Goal: Entertainment & Leisure: Consume media (video, audio)

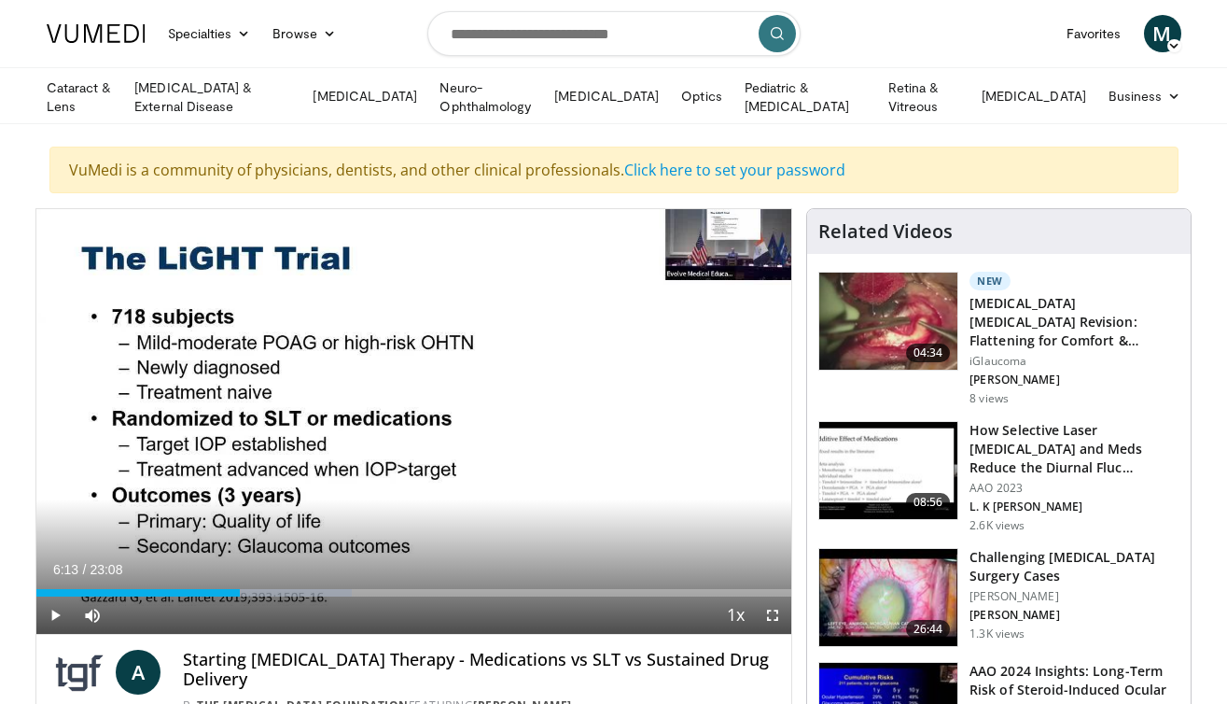
scroll to position [183, 0]
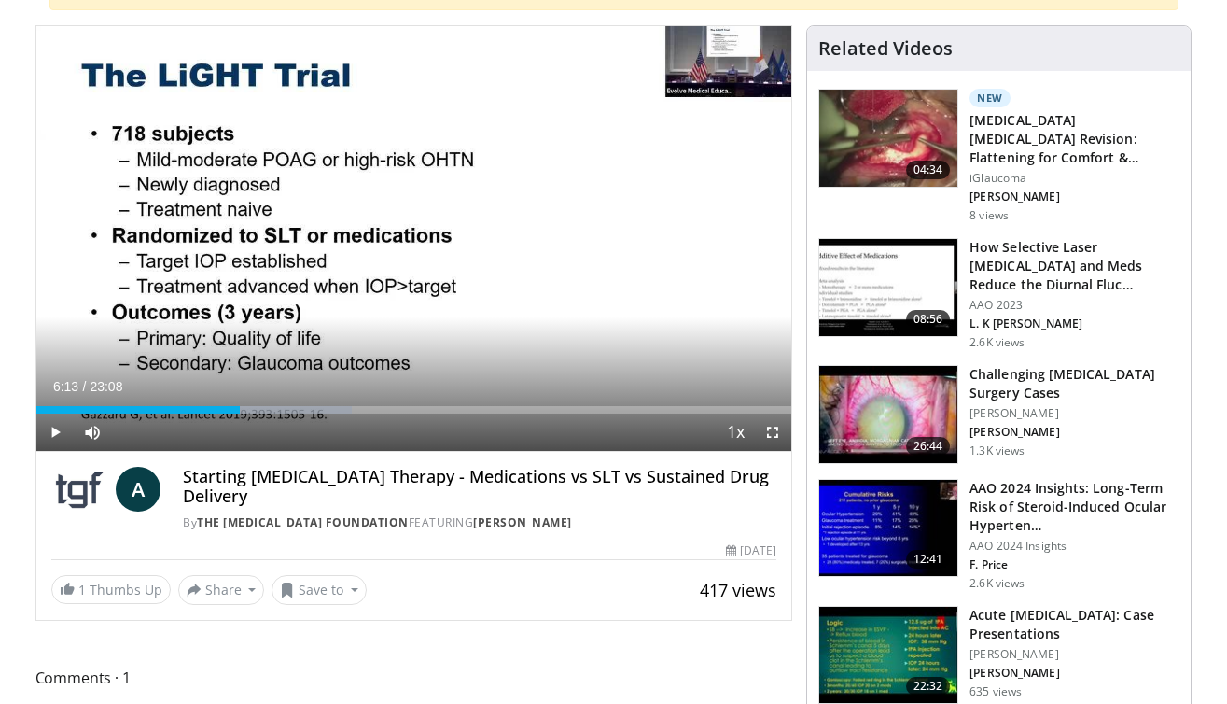
click at [50, 426] on span "Video Player" at bounding box center [54, 431] width 37 height 37
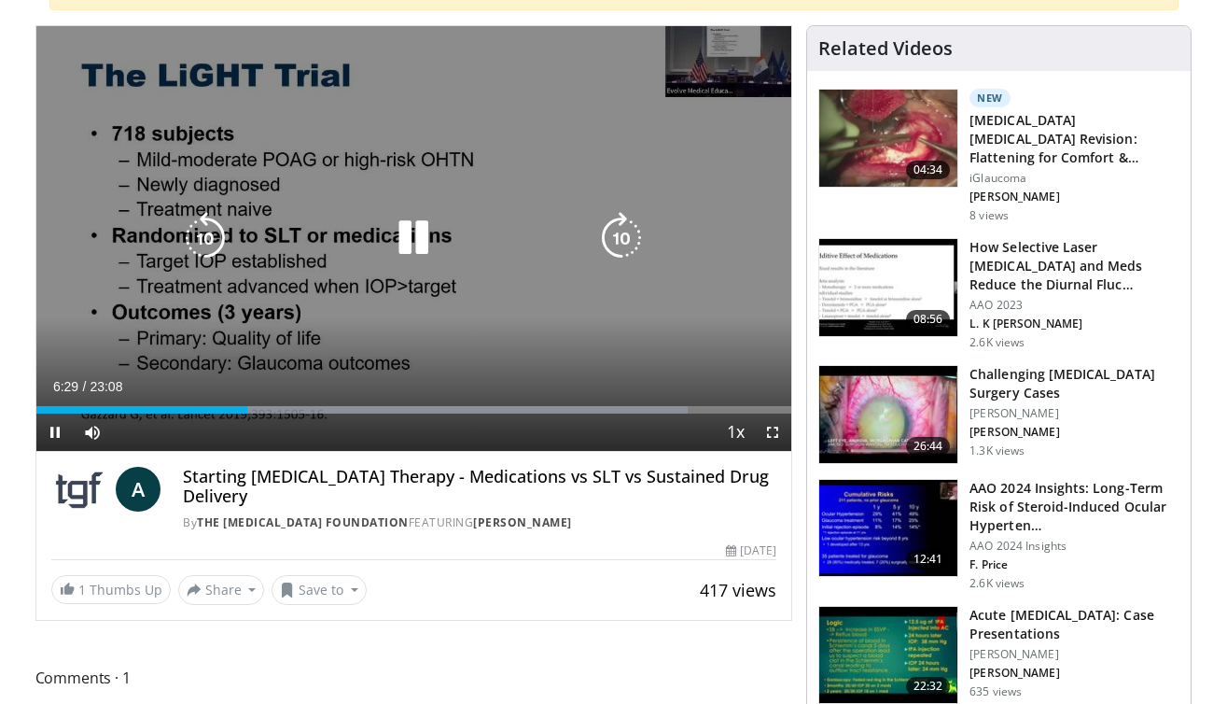
click at [210, 235] on icon "Video Player" at bounding box center [205, 238] width 52 height 52
drag, startPoint x: 721, startPoint y: 51, endPoint x: 785, endPoint y: 31, distance: 66.7
click at [785, 31] on div "20 seconds Tap to unmute" at bounding box center [414, 238] width 756 height 425
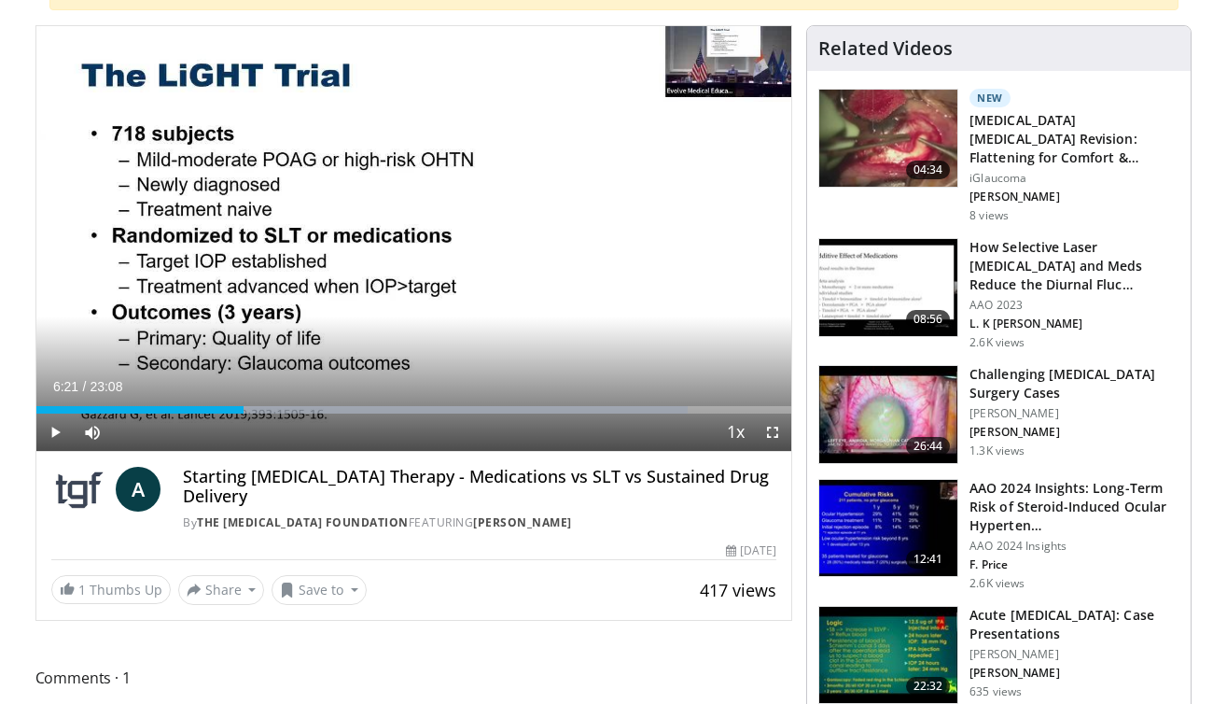
click at [773, 421] on span "Video Player" at bounding box center [772, 431] width 37 height 37
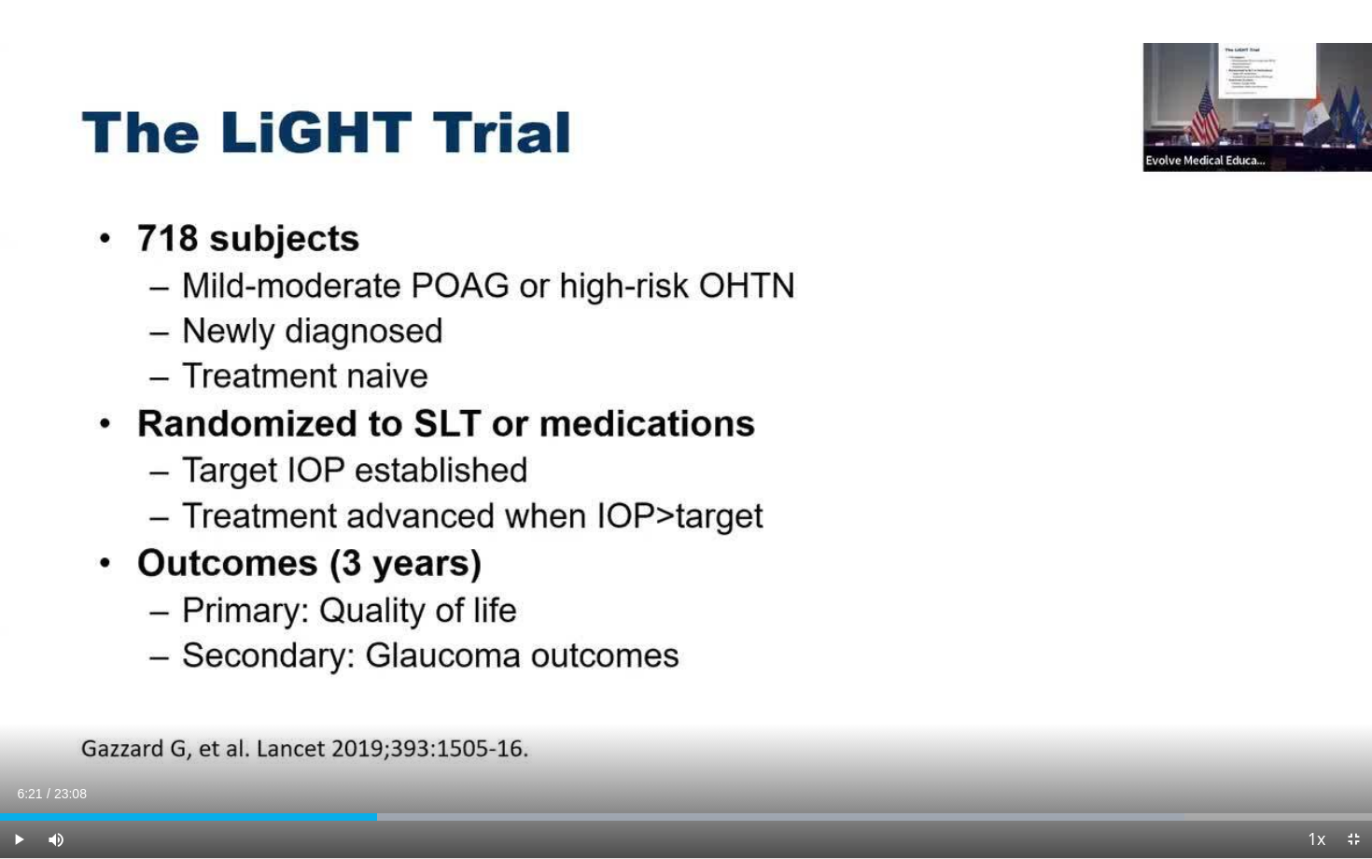
click at [17, 703] on span "Video Player" at bounding box center [18, 838] width 37 height 37
click at [368, 703] on div "Progress Bar" at bounding box center [368, 816] width 2 height 7
click at [1226, 703] on span "Video Player" at bounding box center [1352, 838] width 37 height 37
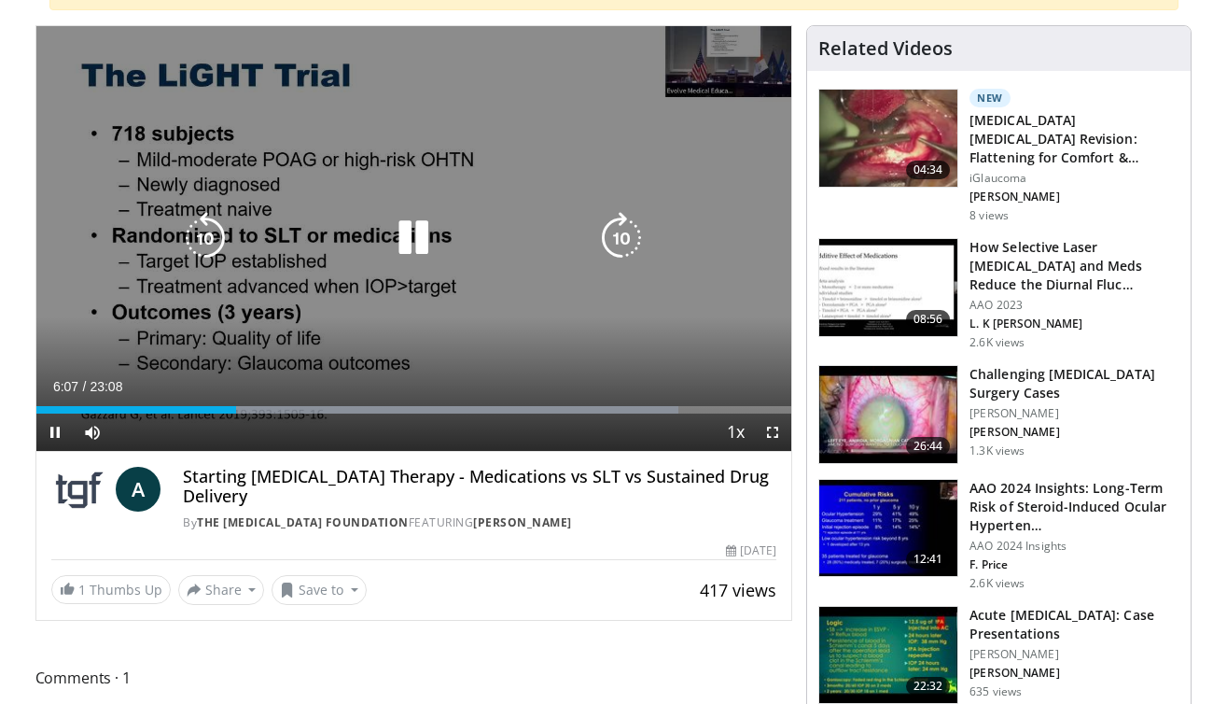
click at [418, 244] on icon "Video Player" at bounding box center [413, 238] width 52 height 52
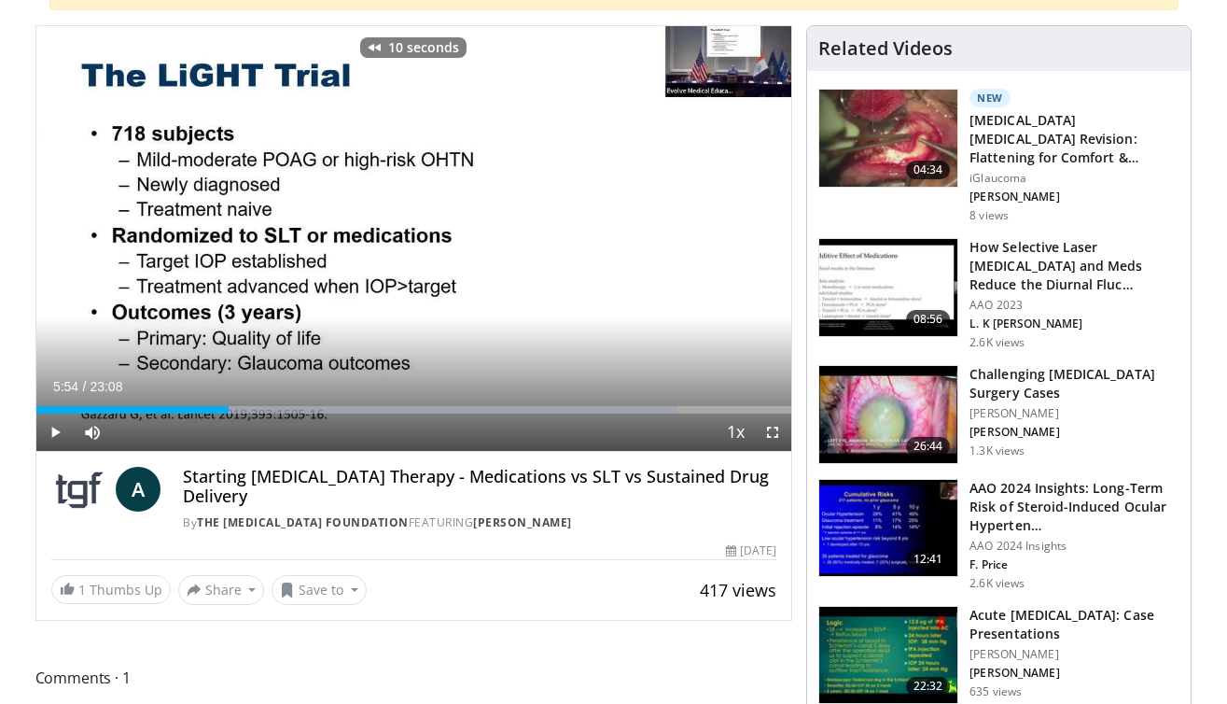
click at [59, 427] on span "Video Player" at bounding box center [54, 431] width 37 height 37
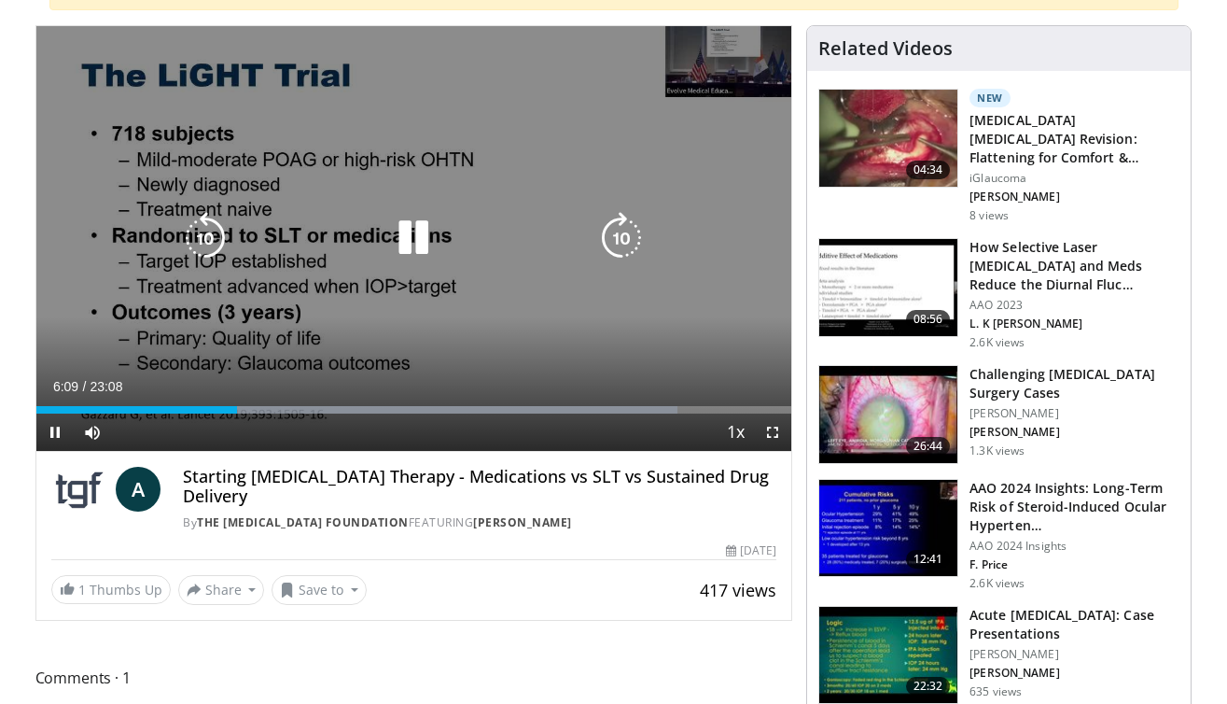
click at [401, 250] on icon "Video Player" at bounding box center [413, 238] width 52 height 52
click at [406, 243] on icon "Video Player" at bounding box center [413, 238] width 52 height 52
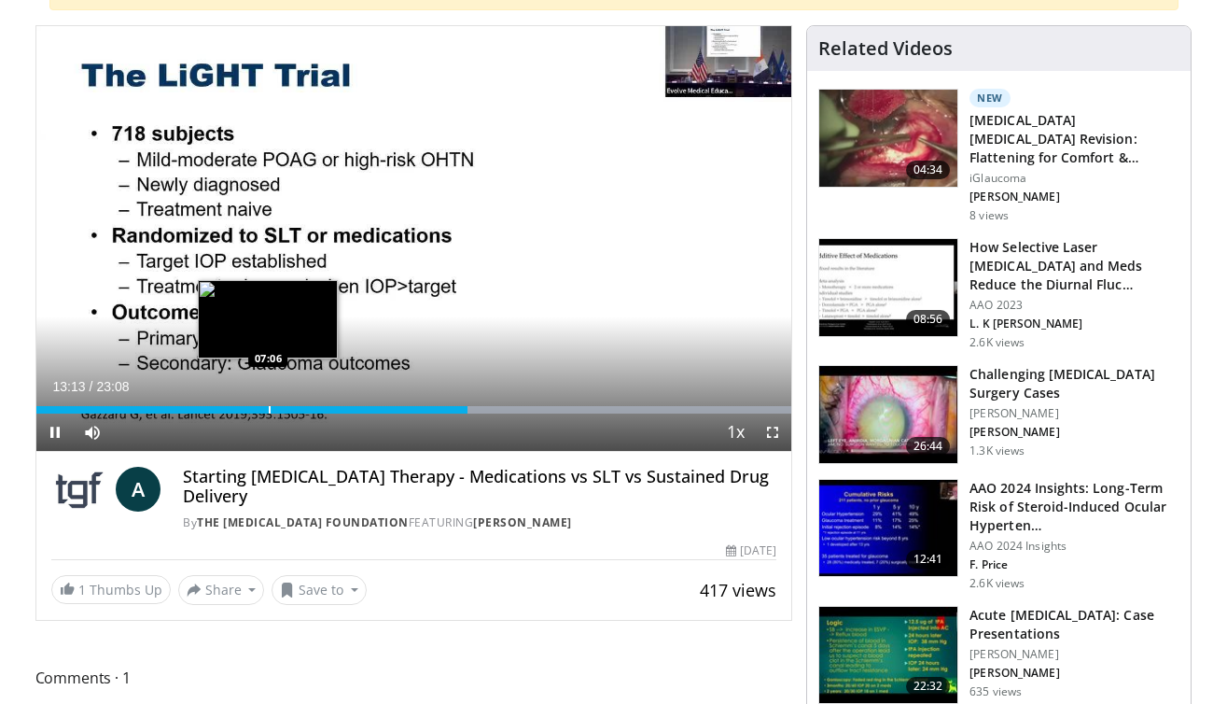
click at [269, 406] on div "Progress Bar" at bounding box center [270, 409] width 2 height 7
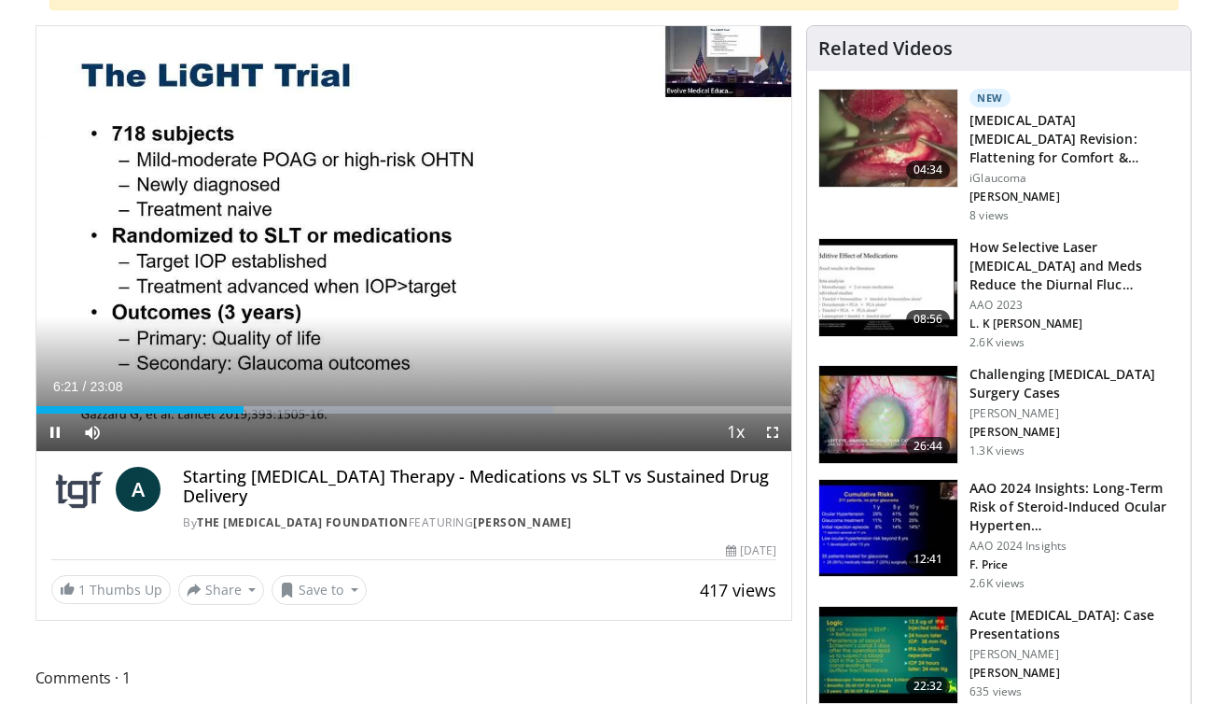
click at [52, 428] on span "Video Player" at bounding box center [54, 431] width 37 height 37
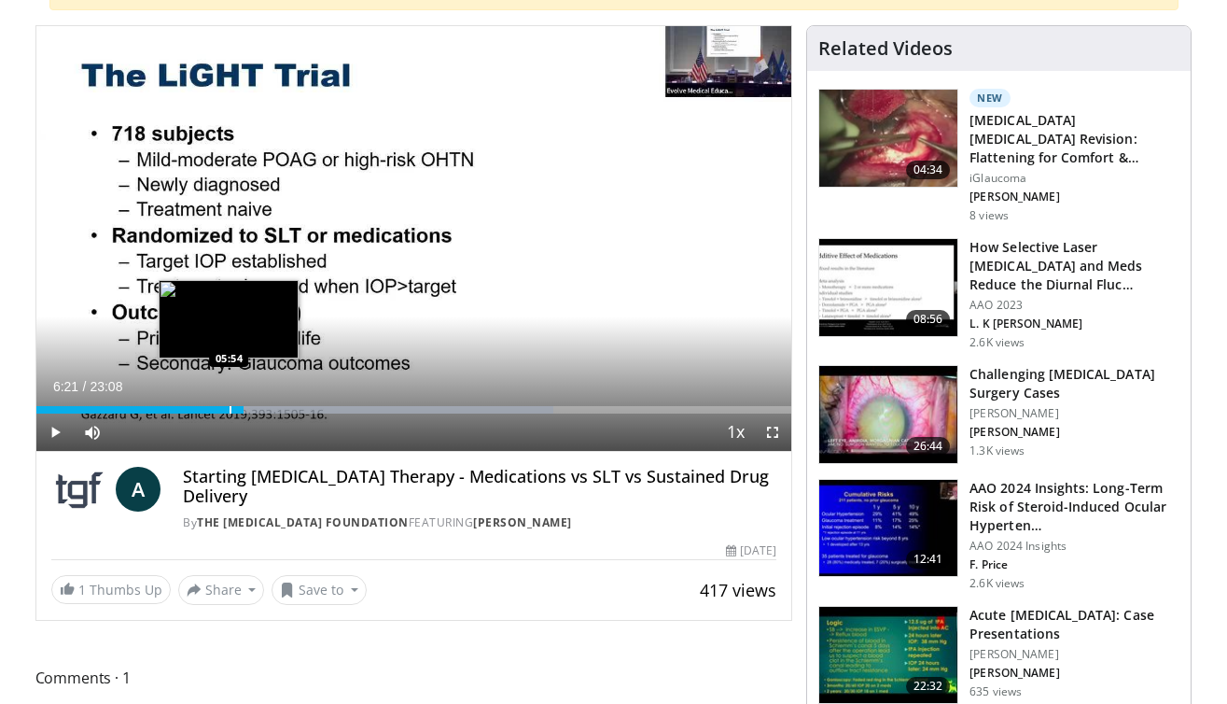
click at [230, 406] on div "Progress Bar" at bounding box center [231, 409] width 2 height 7
click at [245, 406] on div "Progress Bar" at bounding box center [246, 409] width 2 height 7
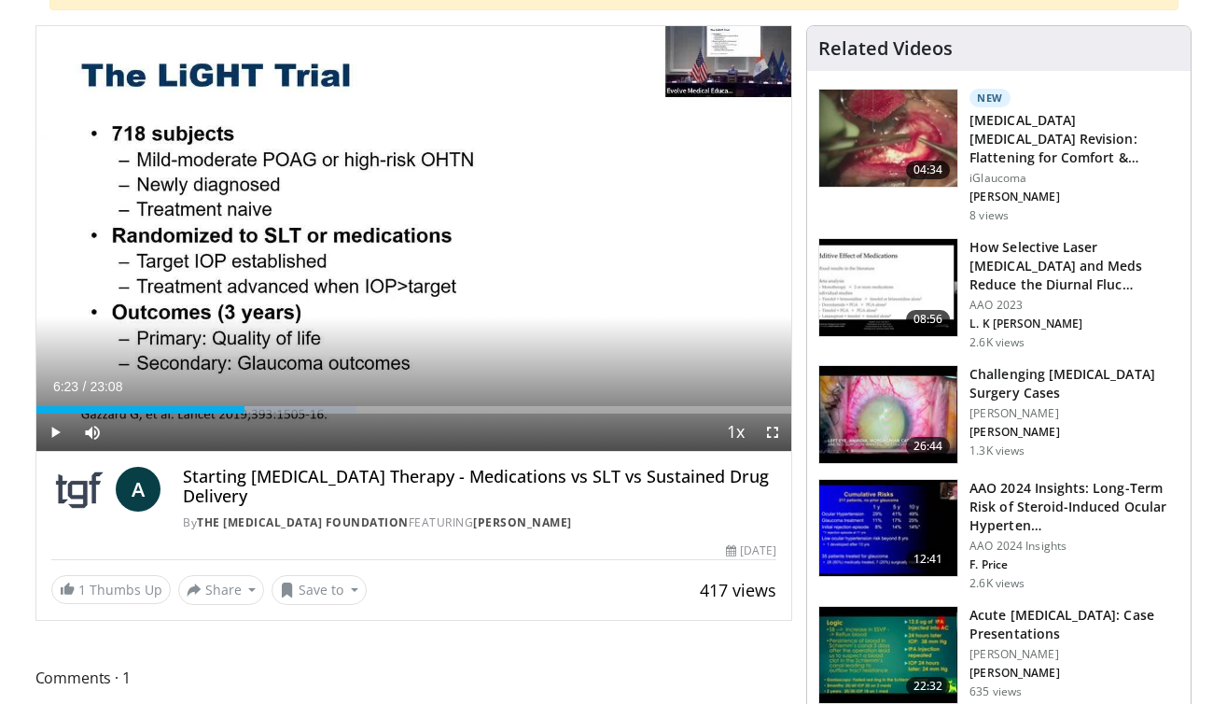
click at [55, 428] on span "Video Player" at bounding box center [54, 431] width 37 height 37
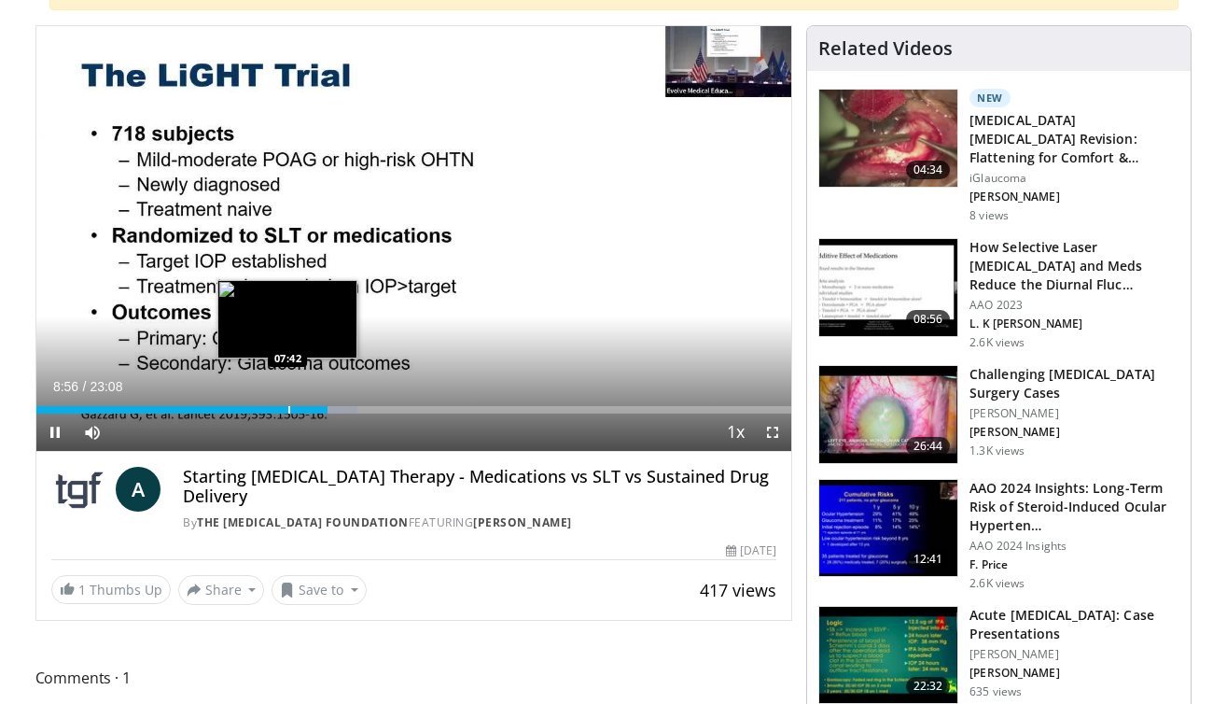
click at [288, 408] on div "Progress Bar" at bounding box center [289, 409] width 2 height 7
click at [269, 408] on div "Progress Bar" at bounding box center [270, 409] width 2 height 7
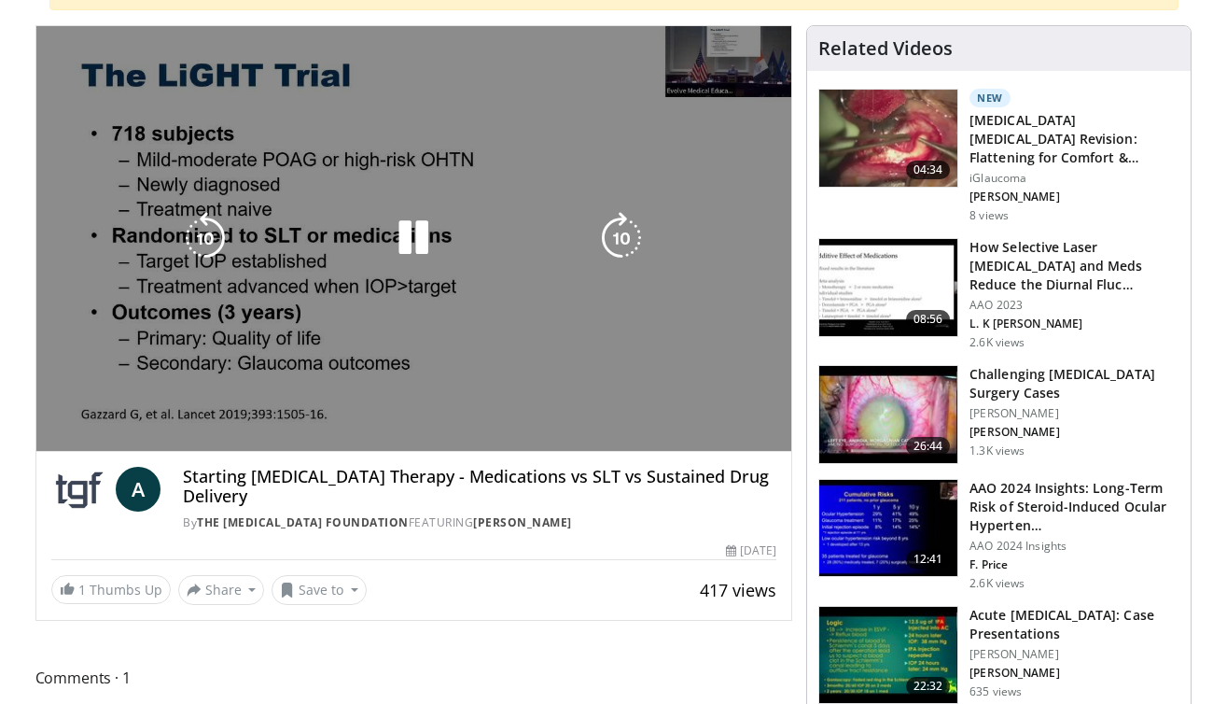
click at [261, 407] on video-js "**********" at bounding box center [414, 239] width 756 height 426
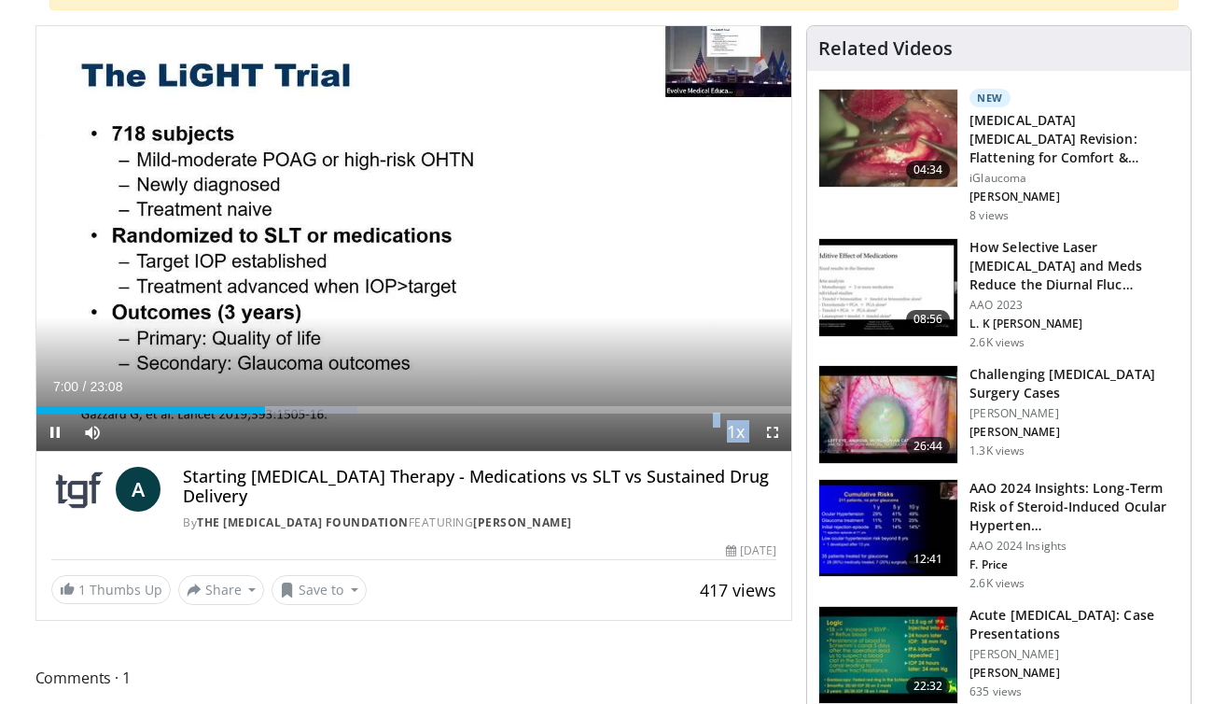
click at [248, 413] on div "Current Time 7:00 / Duration 23:08 Pause Skip Backward Skip Forward Mute 0% Loa…" at bounding box center [414, 431] width 756 height 37
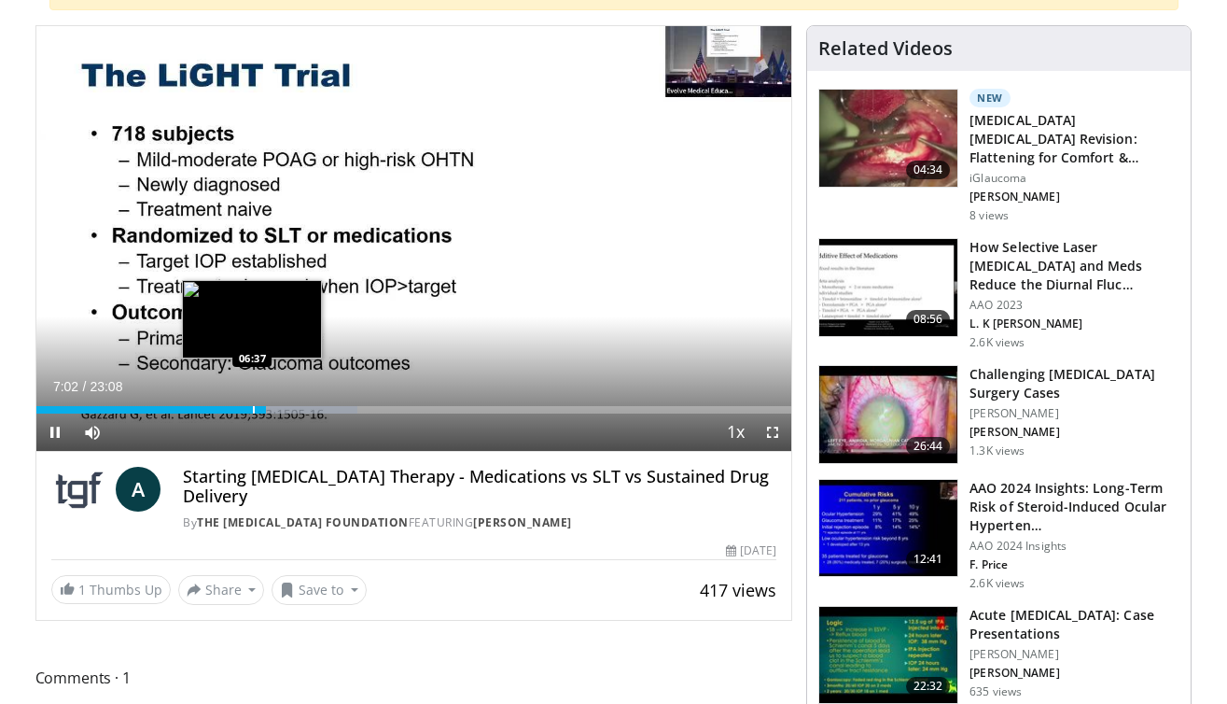
click at [253, 408] on div "Progress Bar" at bounding box center [254, 409] width 2 height 7
click at [265, 407] on div "Progress Bar" at bounding box center [265, 409] width 2 height 7
